Goal: Task Accomplishment & Management: Manage account settings

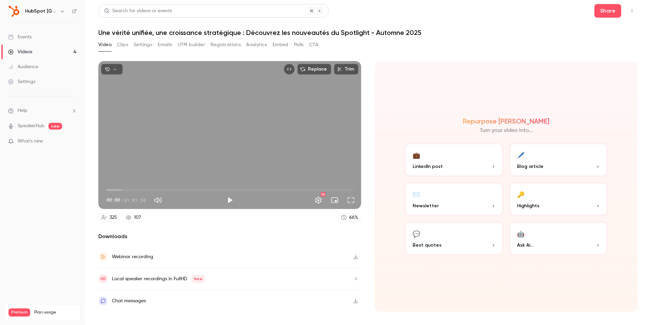
click at [349, 260] on div "Webinar recording" at bounding box center [229, 257] width 263 height 22
click at [220, 44] on button "Registrations" at bounding box center [225, 44] width 30 height 11
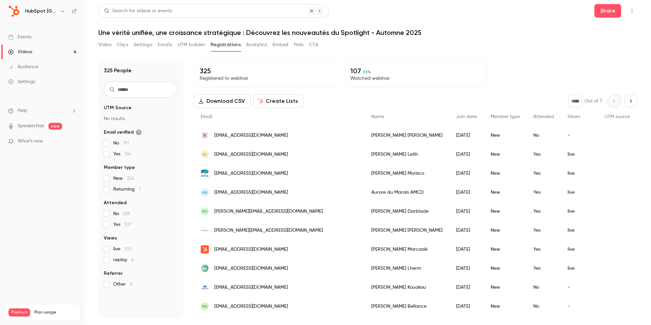
click at [109, 224] on label "Yes 107" at bounding box center [141, 224] width 74 height 7
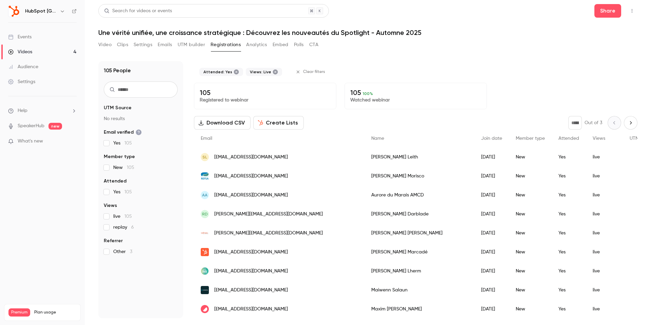
click at [276, 127] on button "Create Lists" at bounding box center [278, 123] width 50 height 14
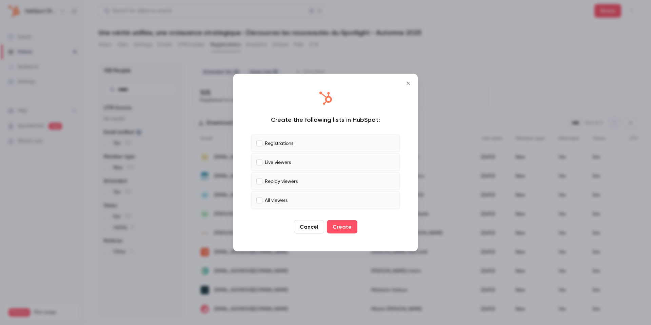
click at [277, 149] on label "Registrations" at bounding box center [325, 144] width 149 height 18
click at [277, 161] on p "Live viewers" at bounding box center [278, 162] width 26 height 7
click at [276, 181] on p "Replay viewers" at bounding box center [281, 181] width 33 height 7
click at [284, 165] on p "Live viewers" at bounding box center [278, 162] width 26 height 7
click at [282, 197] on p "All viewers" at bounding box center [276, 200] width 23 height 7
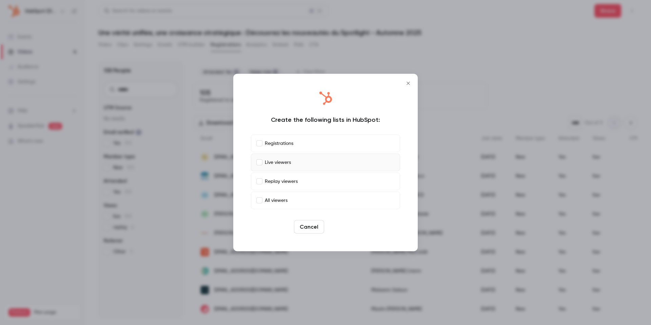
click at [334, 226] on button "Create" at bounding box center [342, 227] width 31 height 14
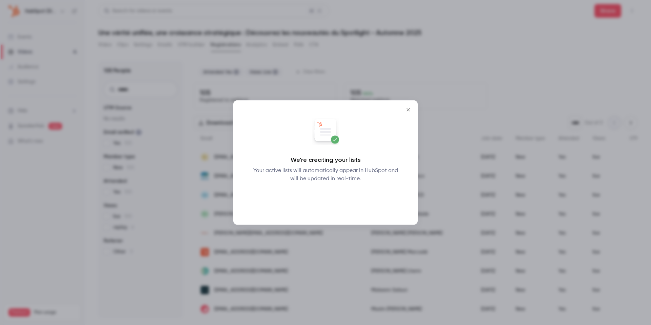
click at [325, 203] on button "Okay" at bounding box center [325, 201] width 25 height 14
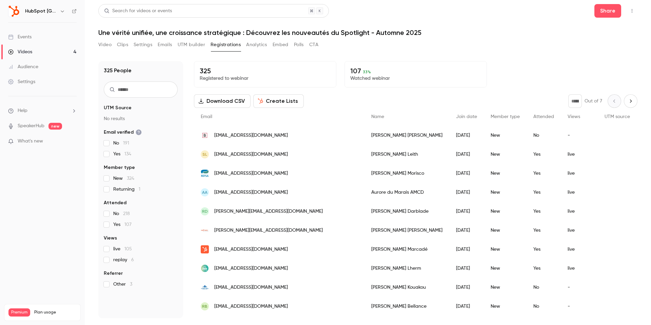
click at [226, 104] on button "Download CSV" at bounding box center [222, 101] width 57 height 14
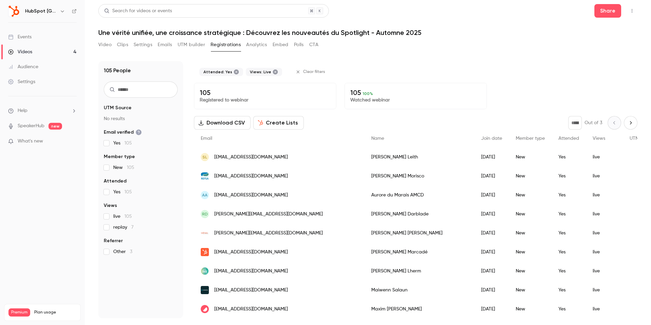
click at [221, 121] on button "Download CSV" at bounding box center [222, 123] width 57 height 14
click at [104, 220] on div "live 105 replay 7" at bounding box center [141, 222] width 74 height 18
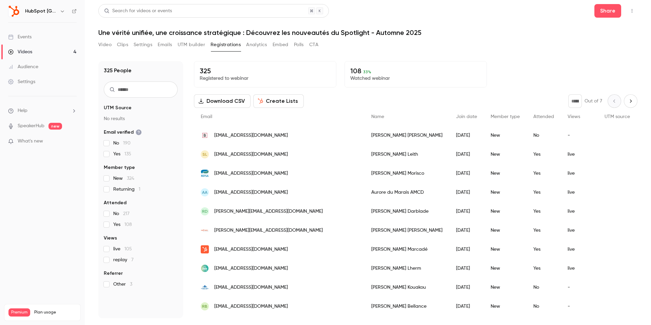
click at [297, 45] on button "Polls" at bounding box center [299, 44] width 10 height 11
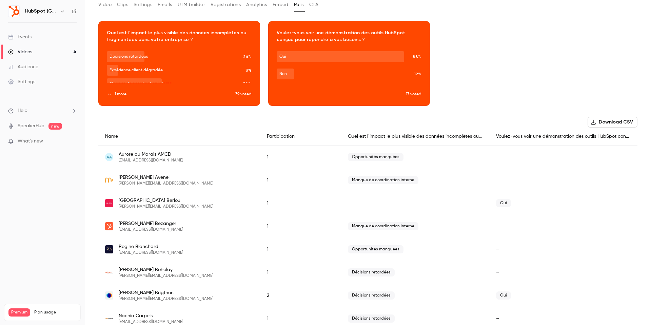
scroll to position [55, 0]
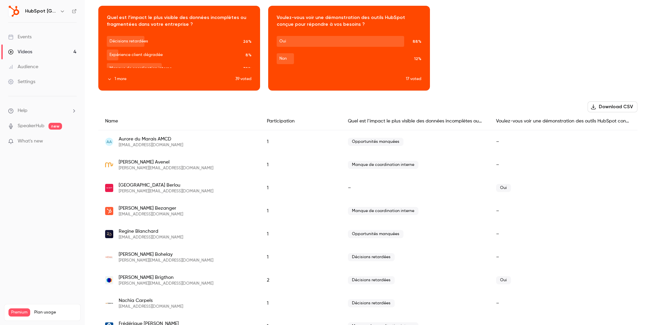
click at [612, 105] on button "Download CSV" at bounding box center [612, 106] width 50 height 11
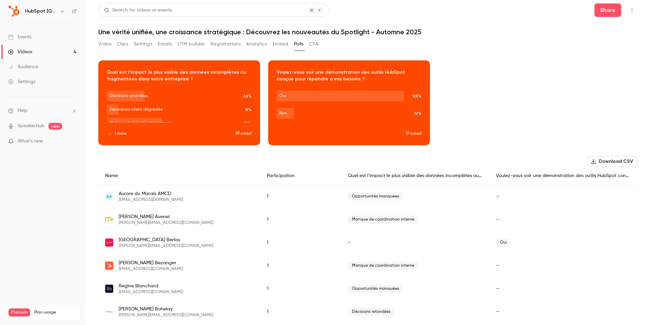
scroll to position [0, 0]
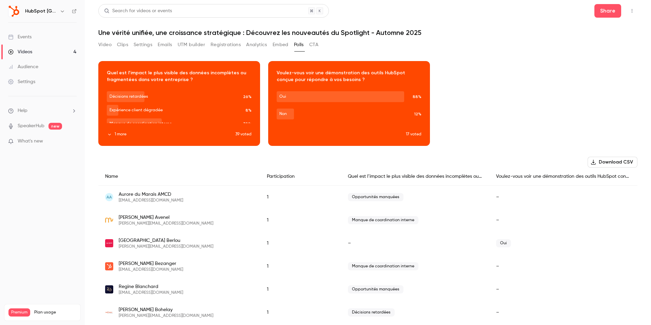
click at [165, 47] on button "Emails" at bounding box center [165, 44] width 14 height 11
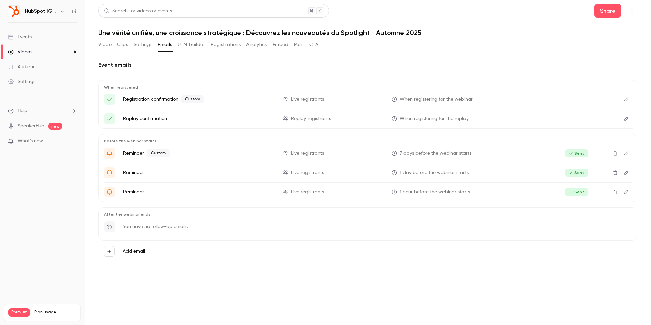
click at [628, 118] on icon "Edit" at bounding box center [626, 119] width 4 height 4
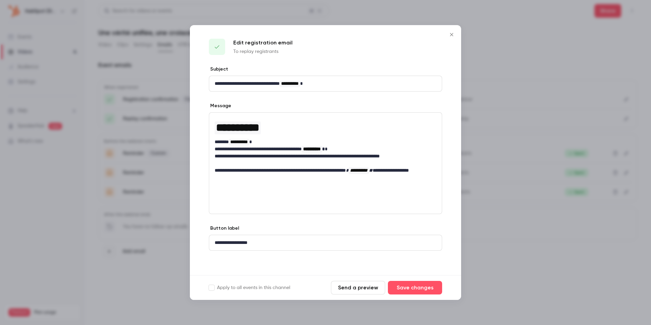
click at [523, 198] on div at bounding box center [325, 162] width 651 height 325
click at [523, 198] on div "Before the webinar starts Reminder Custom Live registrants 7 days before the we…" at bounding box center [367, 168] width 539 height 68
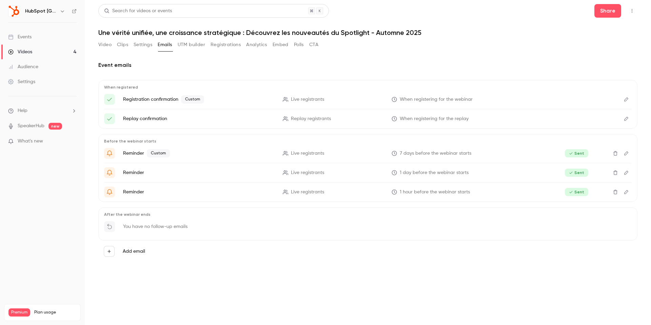
click at [626, 121] on icon "Edit" at bounding box center [625, 118] width 5 height 5
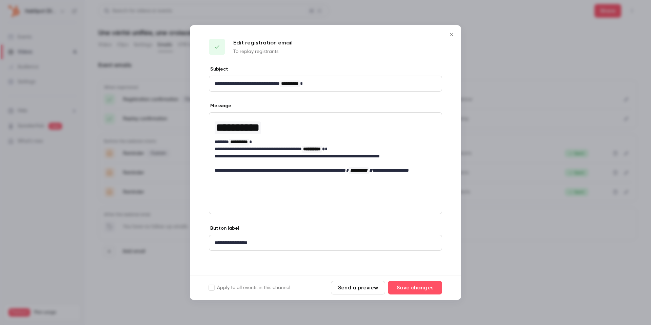
click at [499, 95] on div at bounding box center [325, 162] width 651 height 325
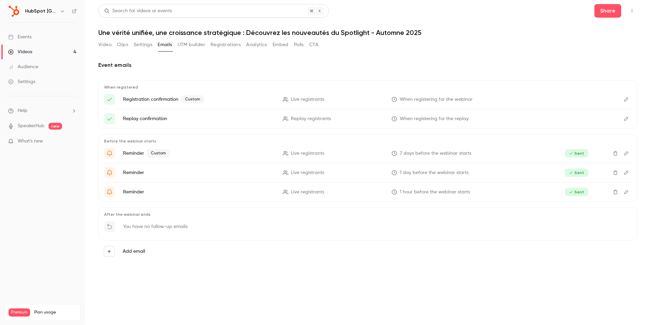
click at [626, 120] on icon "Edit" at bounding box center [625, 118] width 5 height 5
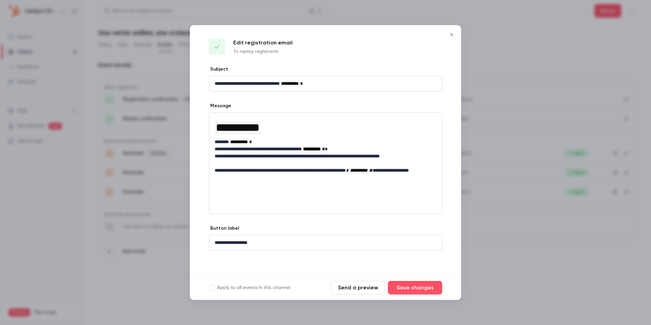
click at [220, 50] on div at bounding box center [217, 47] width 16 height 16
click at [494, 255] on div at bounding box center [325, 162] width 651 height 325
